Goal: Task Accomplishment & Management: Manage account settings

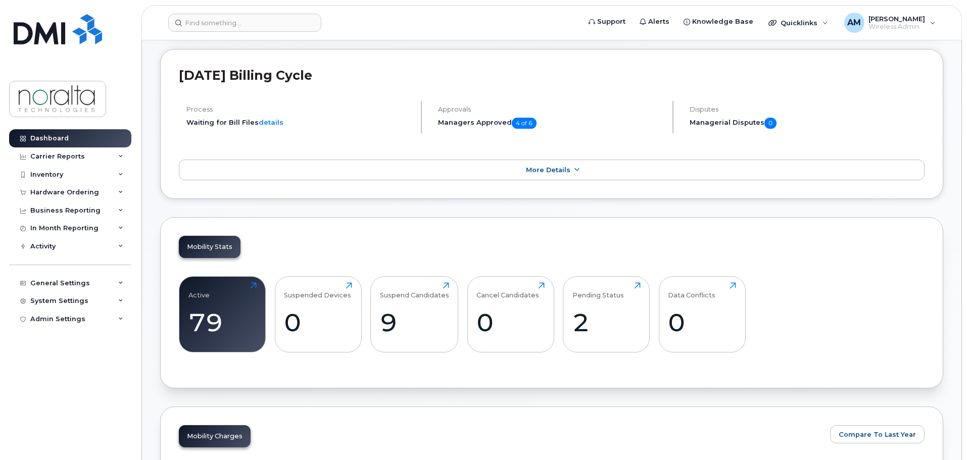
scroll to position [253, 0]
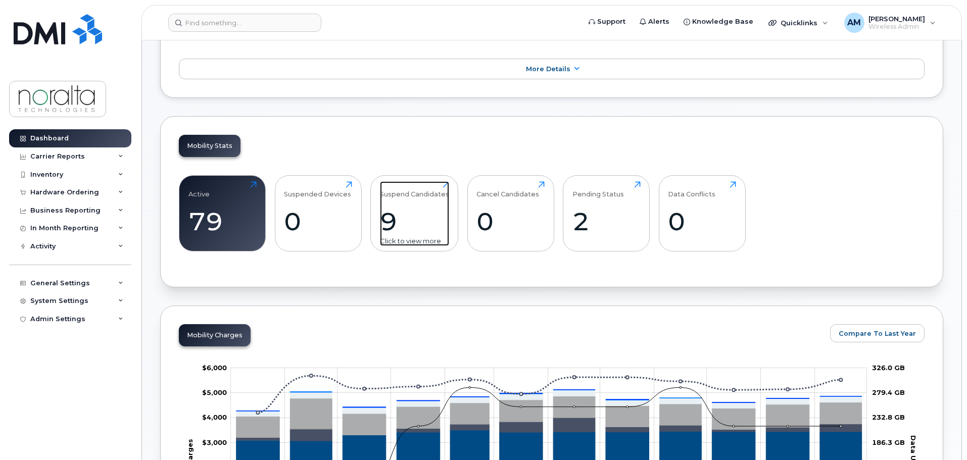
click at [381, 218] on div "9" at bounding box center [414, 222] width 69 height 30
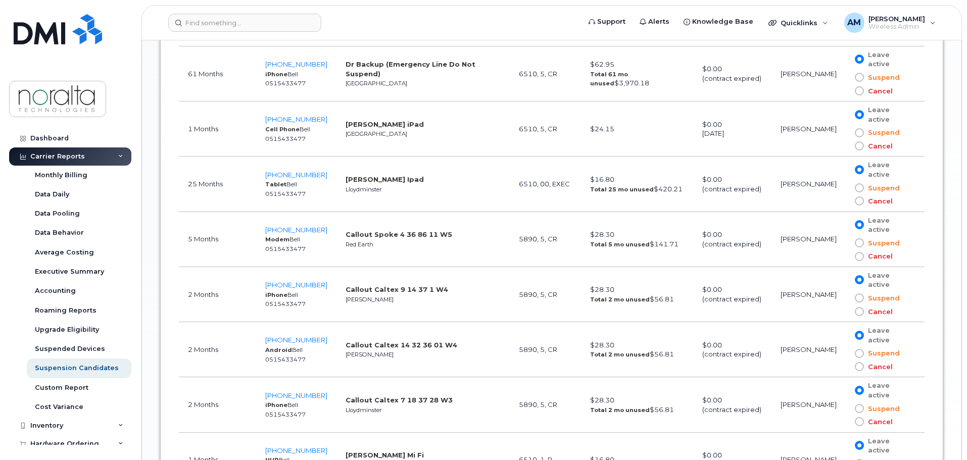
scroll to position [758, 0]
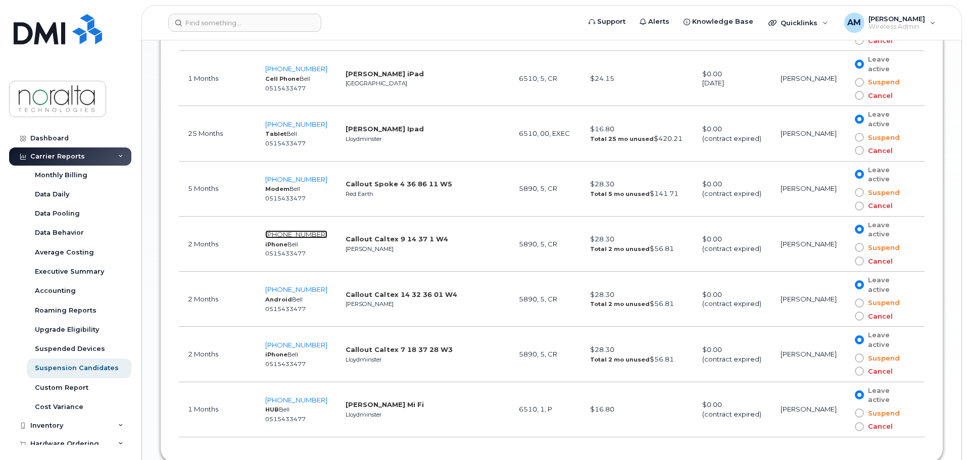
click at [279, 230] on span "[PHONE_NUMBER]" at bounding box center [296, 234] width 62 height 8
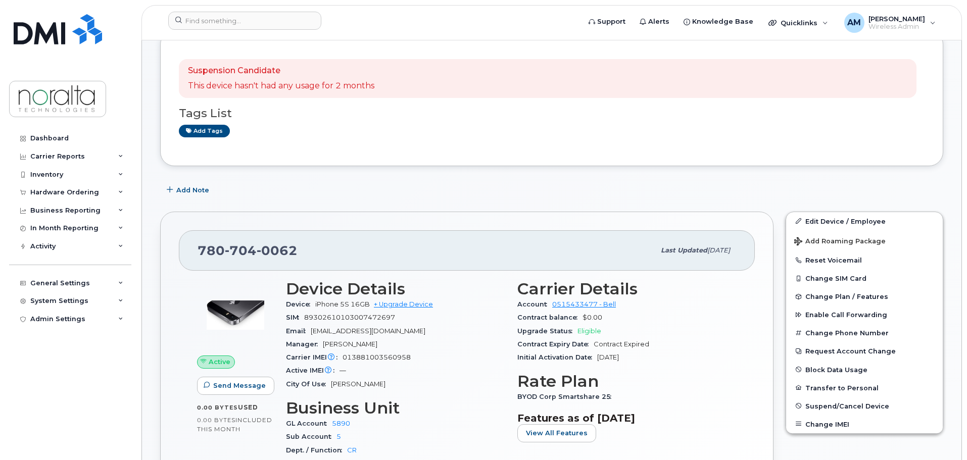
scroll to position [354, 0]
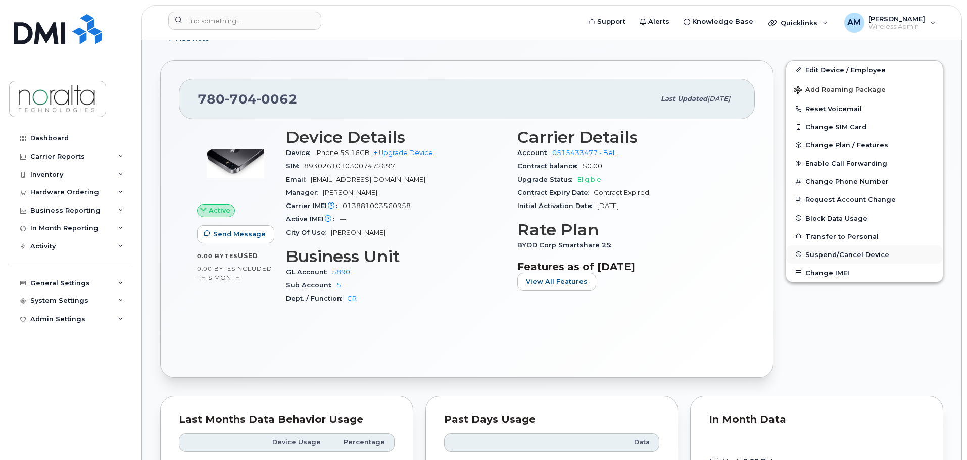
click at [839, 256] on span "Suspend/Cancel Device" at bounding box center [848, 255] width 84 height 8
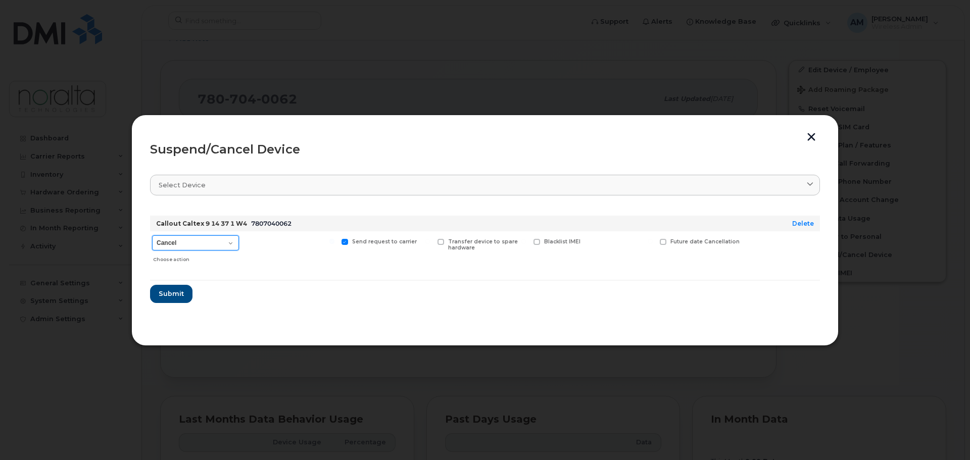
click at [233, 244] on select "Cancel Suspend - Extend Suspension Suspend - Reduced Rate Suspend - Full Rate S…" at bounding box center [195, 243] width 87 height 15
click at [312, 275] on form "Callout Caltex 9 14 37 1 W4 7807040062 Delete Cancel Suspend - Extend Suspensio…" at bounding box center [485, 256] width 670 height 96
click at [162, 292] on span "Submit" at bounding box center [170, 294] width 25 height 10
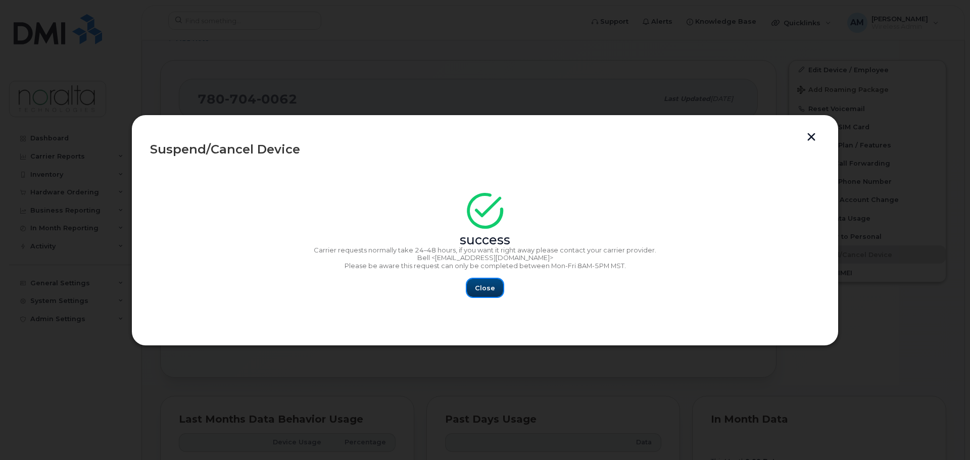
click at [472, 290] on button "Close" at bounding box center [485, 288] width 36 height 18
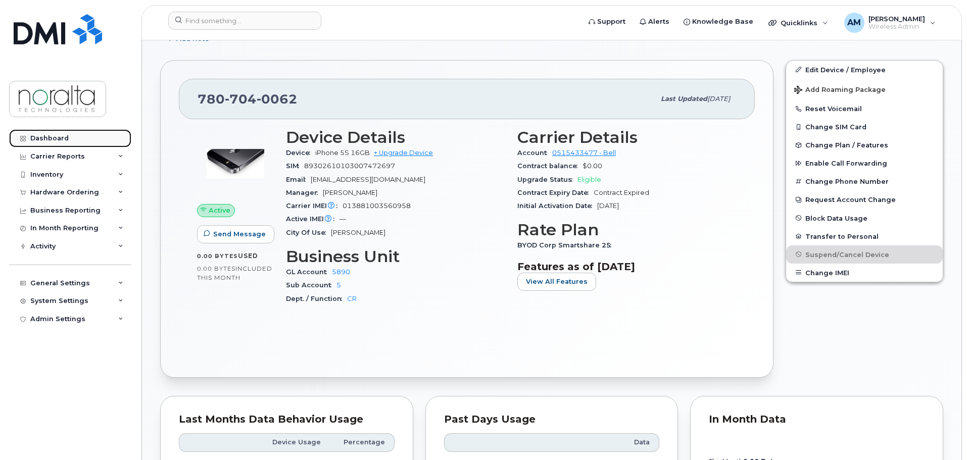
click at [67, 133] on link "Dashboard" at bounding box center [70, 138] width 122 height 18
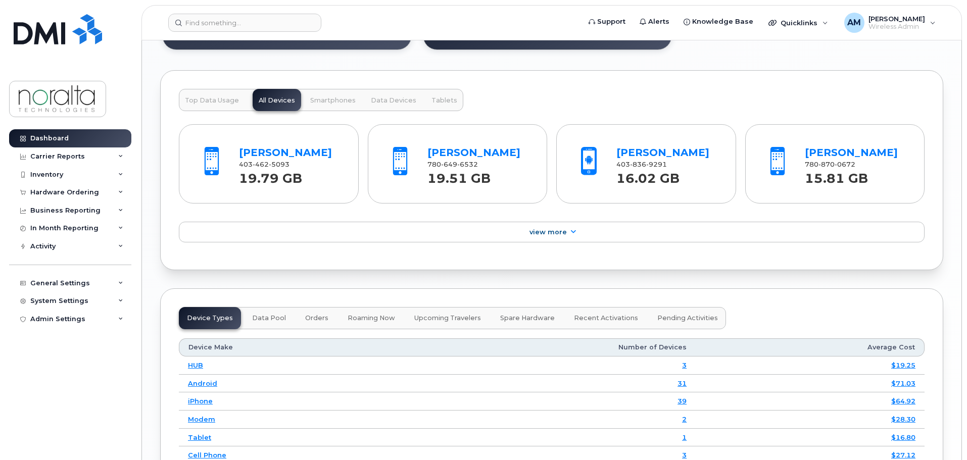
scroll to position [1264, 0]
